Goal: Use online tool/utility: Use online tool/utility

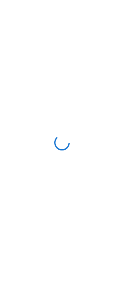
click at [31, 115] on div at bounding box center [62, 142] width 124 height 285
